Goal: Book appointment/travel/reservation

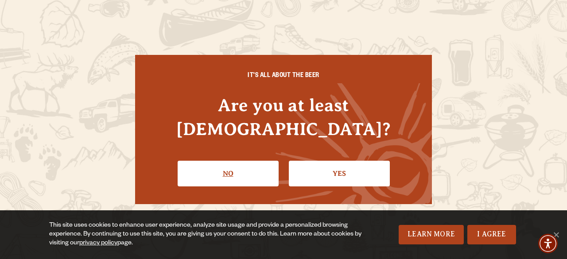
drag, startPoint x: 0, startPoint y: 0, endPoint x: 231, endPoint y: 162, distance: 282.4
click at [231, 162] on link "No" at bounding box center [228, 174] width 101 height 26
click at [371, 164] on link "Yes" at bounding box center [339, 174] width 101 height 26
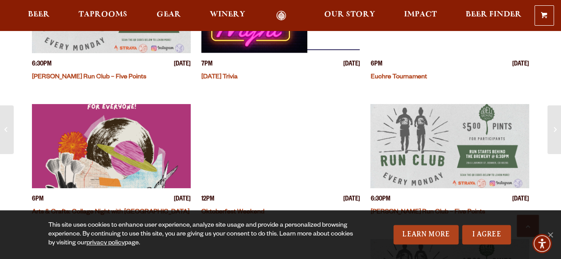
scroll to position [333, 0]
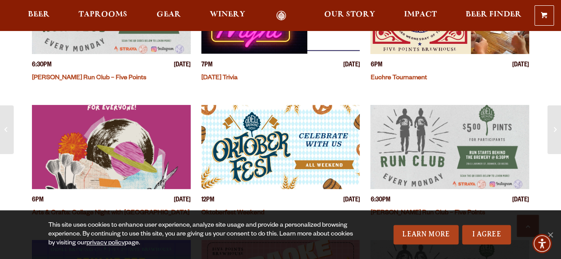
click at [512, 200] on span "[DATE]" at bounding box center [520, 200] width 17 height 9
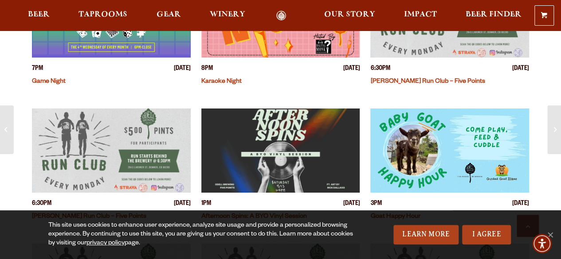
scroll to position [655, 0]
